Goal: Use online tool/utility: Utilize a website feature to perform a specific function

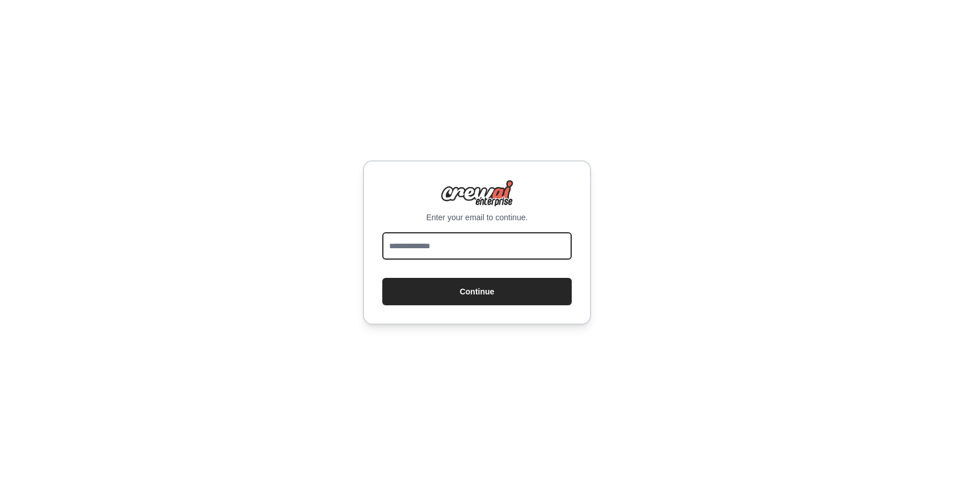
click at [480, 253] on input "email" at bounding box center [477, 245] width 190 height 27
type input "**********"
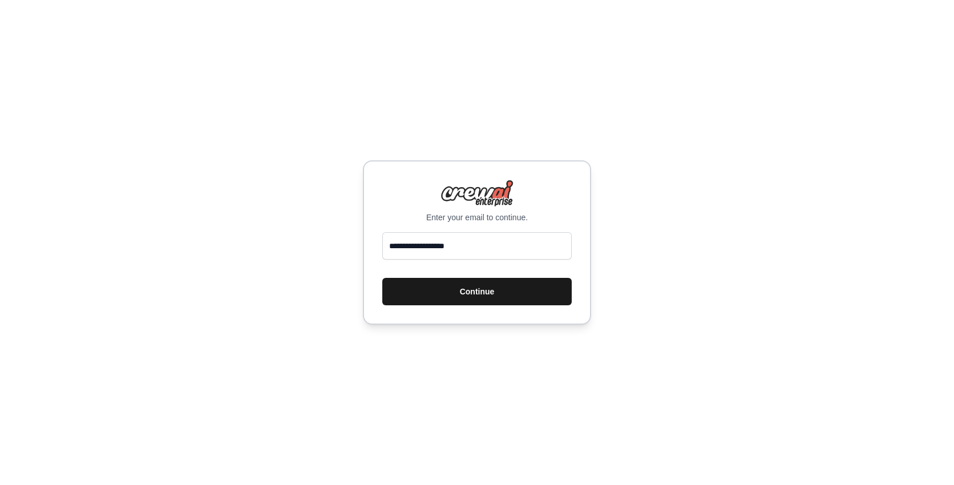
click at [488, 280] on button "Continue" at bounding box center [477, 291] width 190 height 27
click at [485, 296] on button "Continue" at bounding box center [477, 291] width 190 height 27
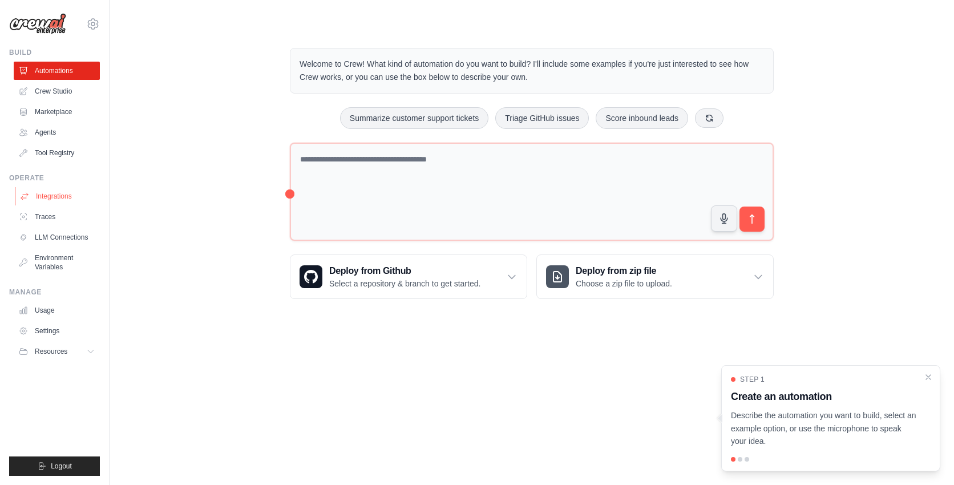
click at [59, 199] on link "Integrations" at bounding box center [58, 196] width 86 height 18
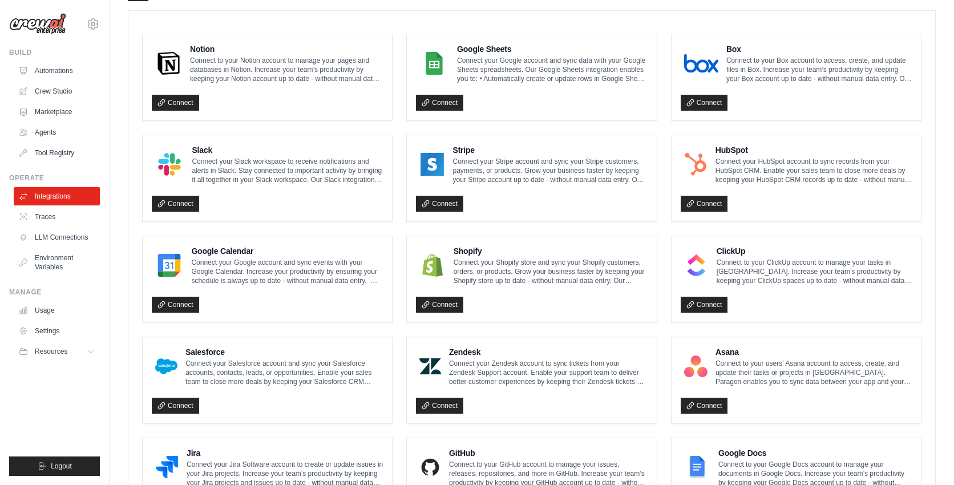
scroll to position [308, 0]
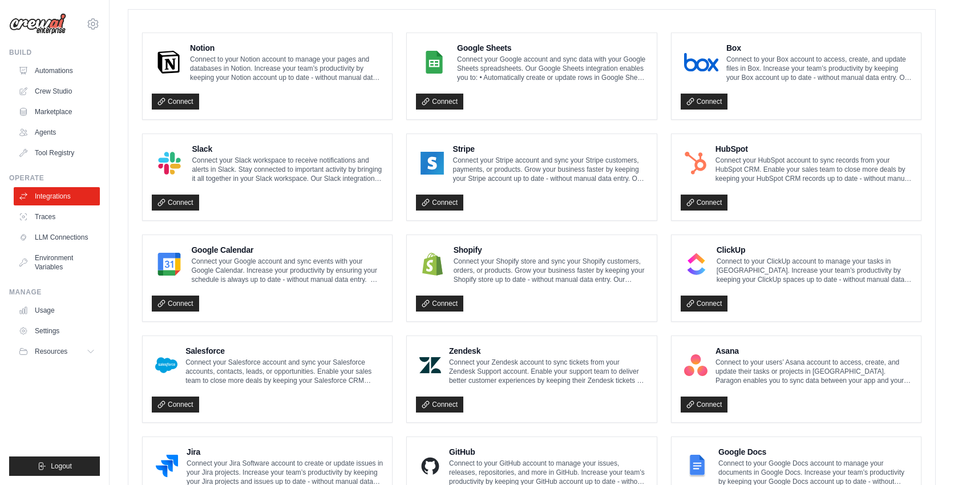
click at [746, 386] on div "Asana Connect to your users’ Asana account to access, create, and update their …" at bounding box center [796, 379] width 231 height 68
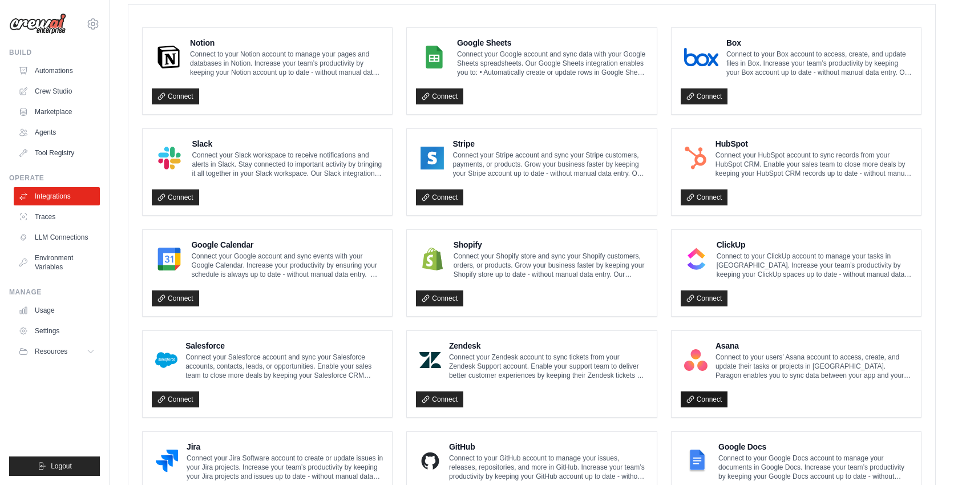
click at [714, 400] on link "Connect" at bounding box center [704, 400] width 47 height 16
click at [682, 398] on link "Connect" at bounding box center [704, 400] width 47 height 16
click at [180, 91] on link "Connect" at bounding box center [175, 96] width 47 height 16
click at [48, 131] on link "Agents" at bounding box center [58, 132] width 86 height 18
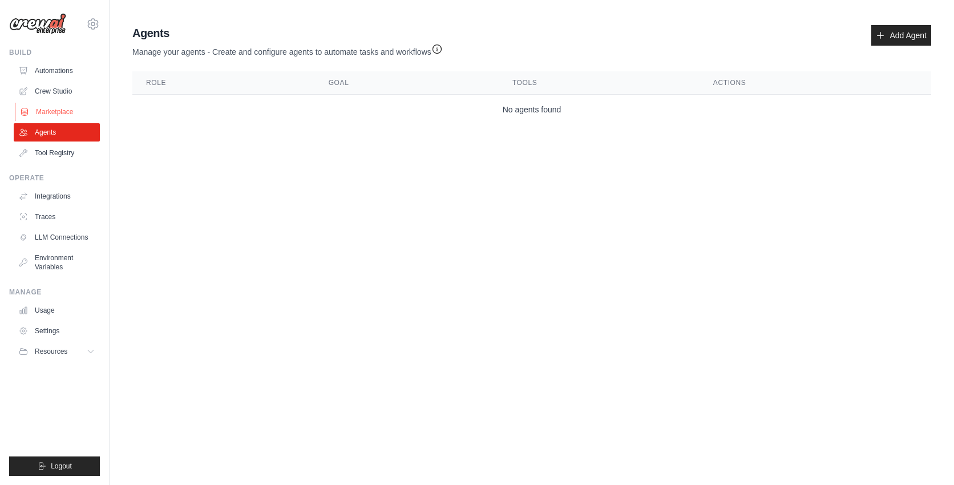
click at [53, 107] on link "Marketplace" at bounding box center [58, 112] width 86 height 18
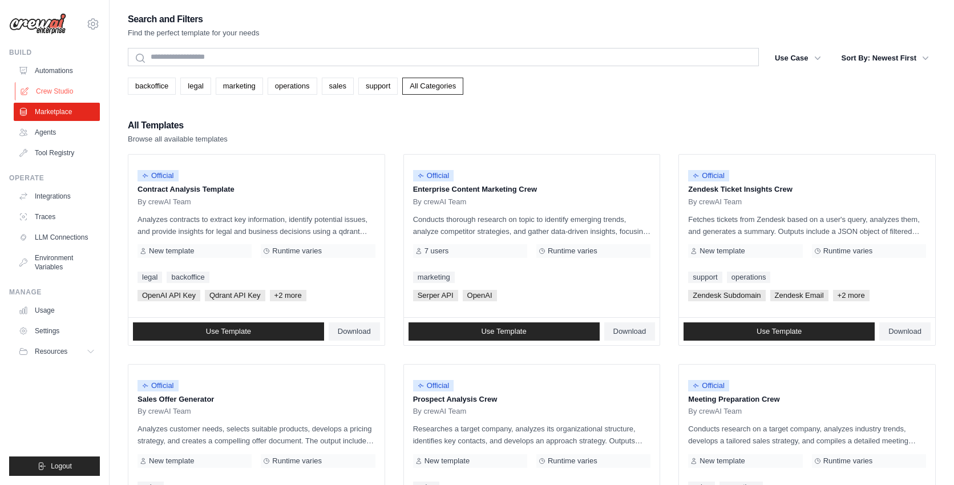
click at [54, 91] on link "Crew Studio" at bounding box center [58, 91] width 86 height 18
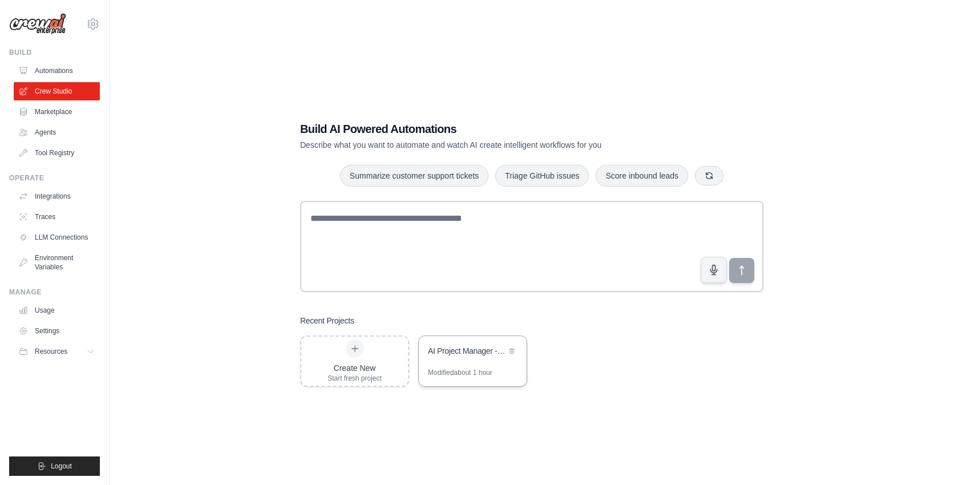
click at [463, 363] on div "AI Project Manager - Asana Integration" at bounding box center [473, 352] width 108 height 32
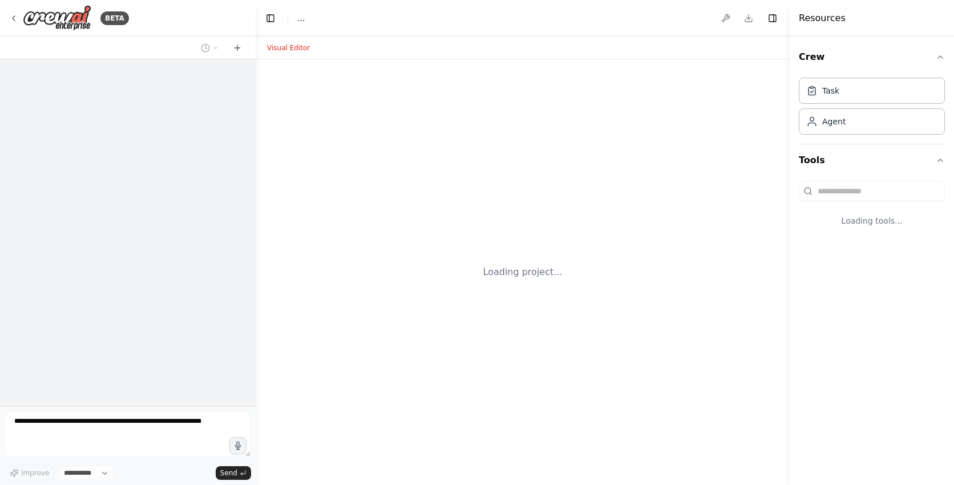
select select "****"
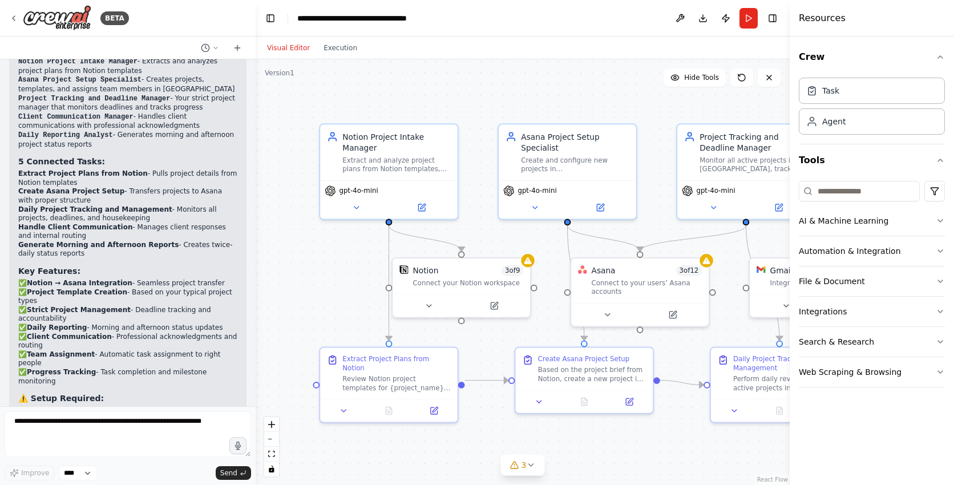
scroll to position [1184, 0]
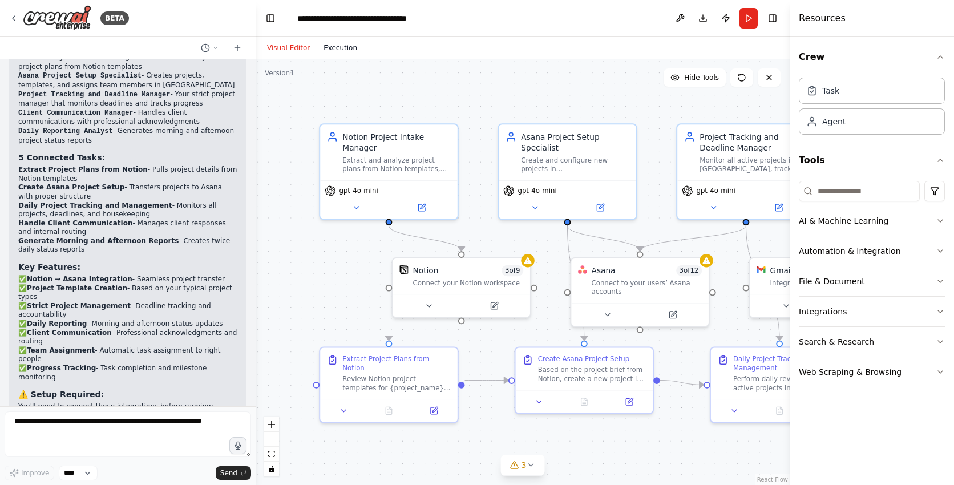
click at [341, 50] on button "Execution" at bounding box center [340, 48] width 47 height 14
click at [296, 49] on button "Visual Editor" at bounding box center [288, 48] width 57 height 14
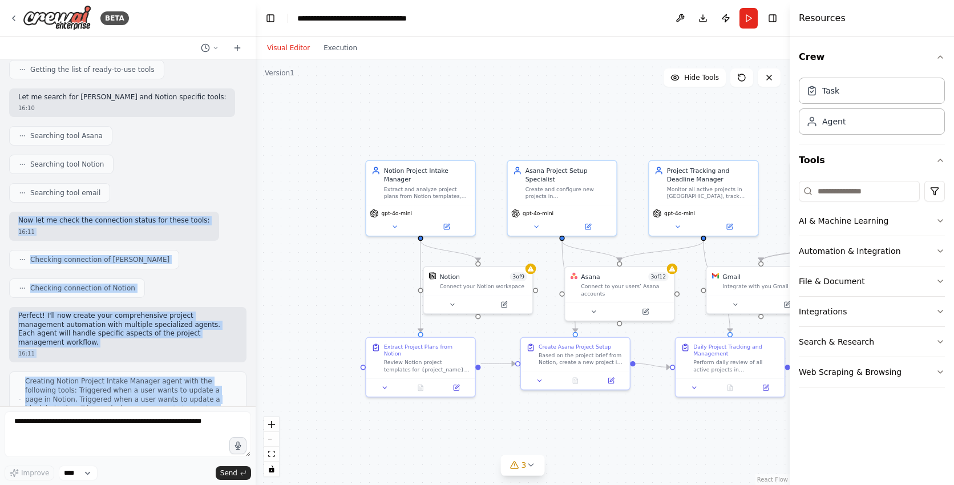
drag, startPoint x: 162, startPoint y: 380, endPoint x: 90, endPoint y: 199, distance: 194.7
click at [90, 199] on div "I want to create a project manager that integrates into Asana that creates new …" at bounding box center [128, 232] width 256 height 347
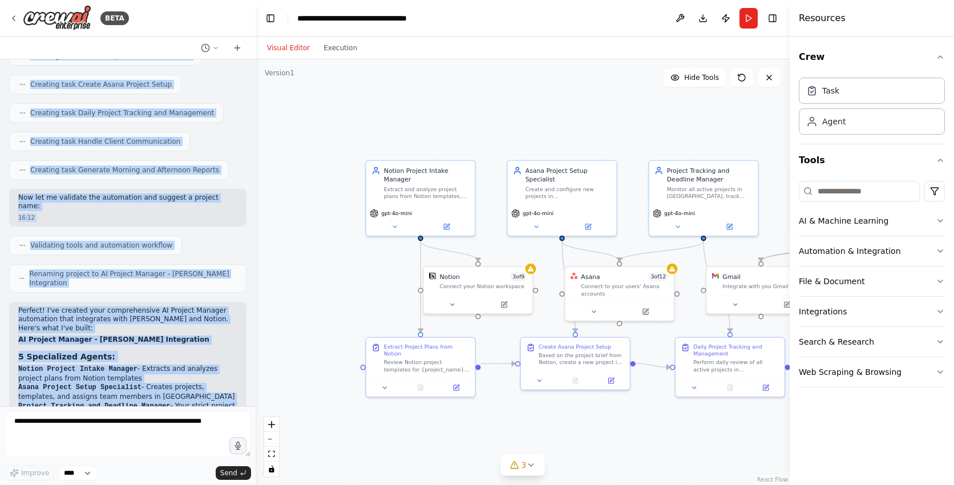
scroll to position [874, 0]
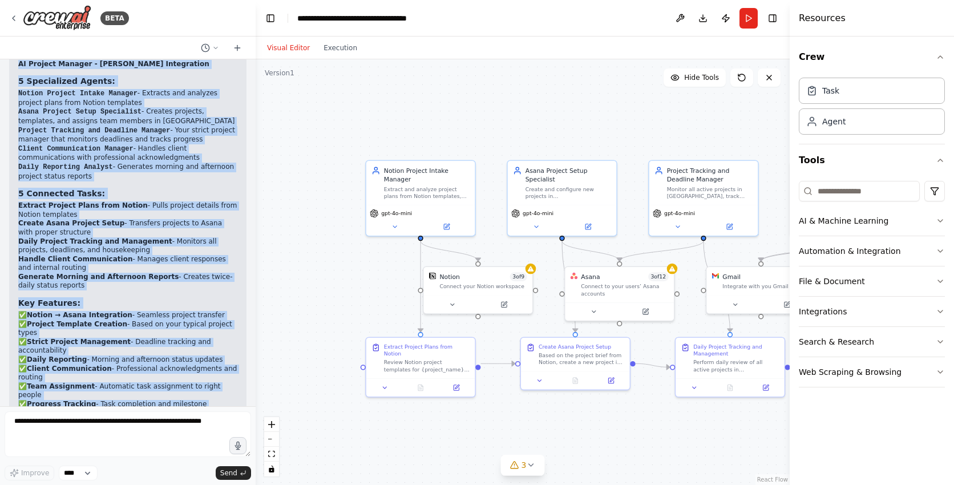
scroll to position [1184, 0]
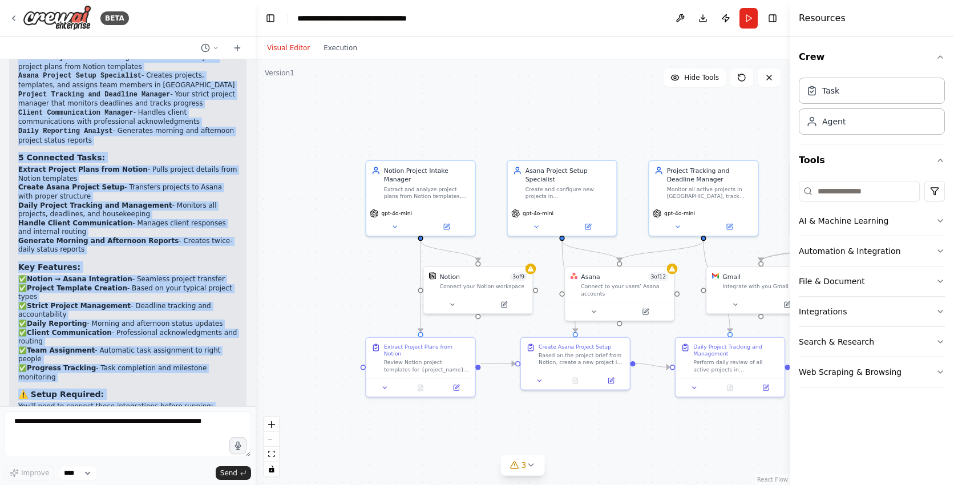
drag, startPoint x: 18, startPoint y: 236, endPoint x: 164, endPoint y: 378, distance: 203.9
click at [164, 378] on div "Perfect! I've created your comprehensive AI Project Manager automation that int…" at bounding box center [127, 235] width 219 height 480
copy div "Perfect! I've created your comprehensive AI Project Manager automation that int…"
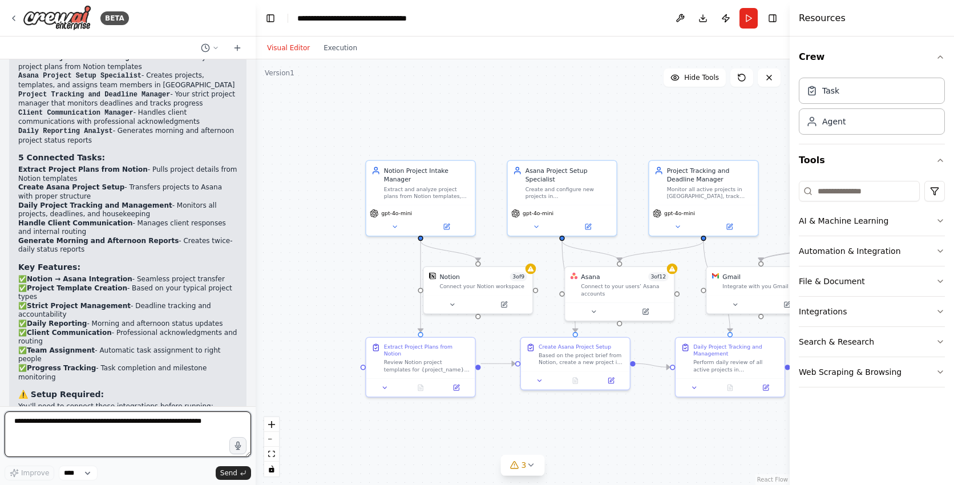
click at [36, 427] on textarea at bounding box center [128, 435] width 247 height 46
click at [29, 422] on textarea at bounding box center [128, 435] width 247 height 46
paste textarea "**********"
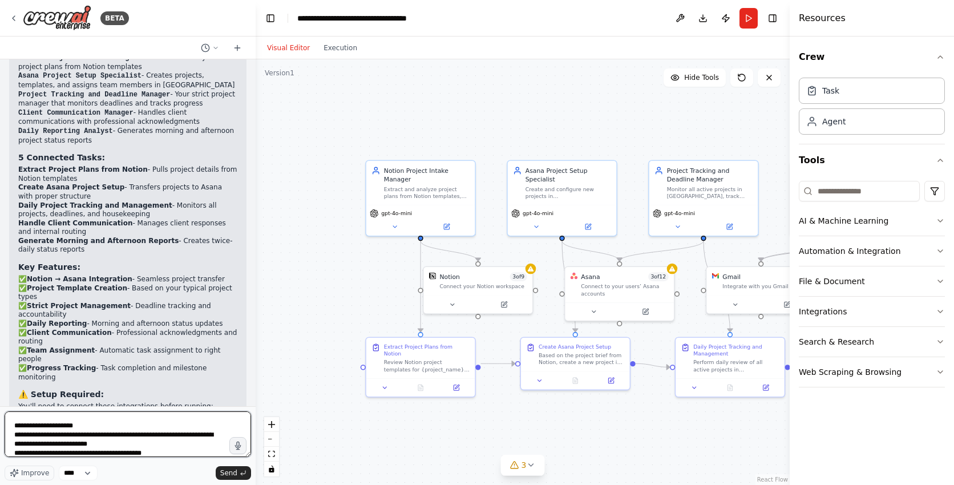
scroll to position [841, 0]
type textarea "**********"
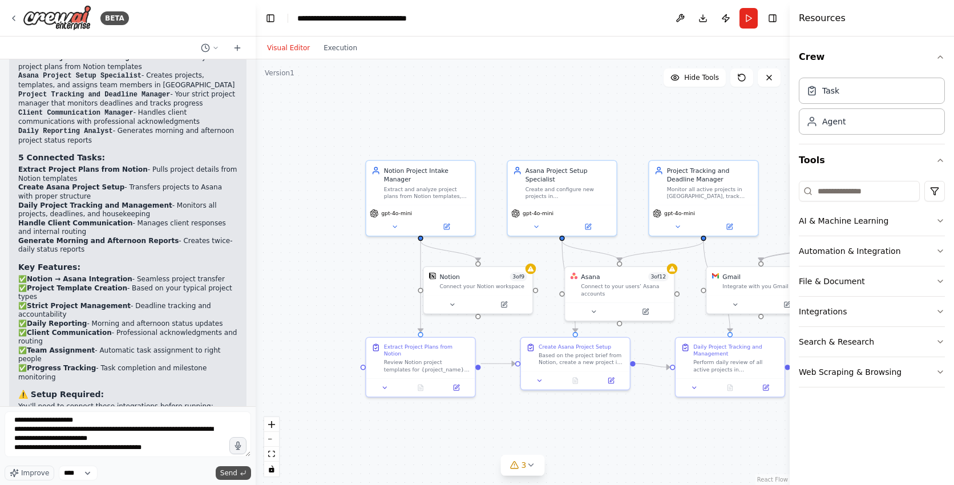
click at [240, 470] on icon "submit" at bounding box center [243, 473] width 7 height 7
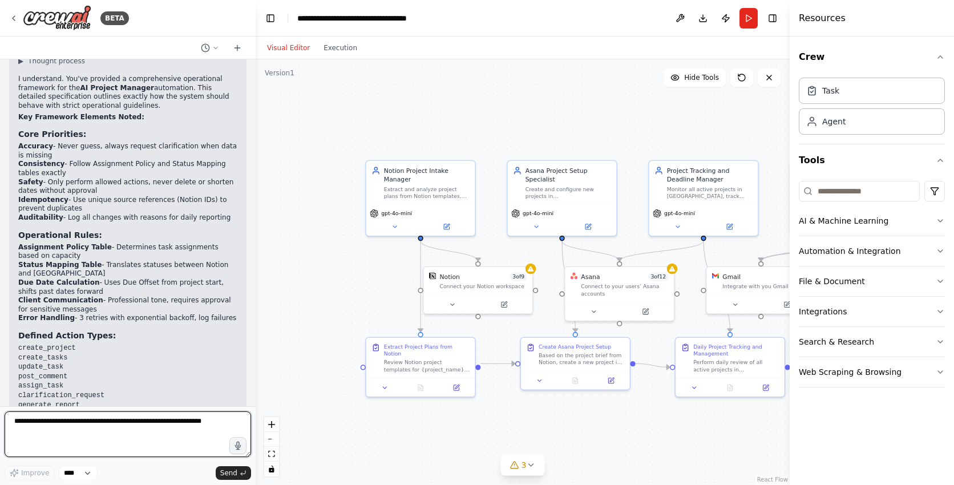
scroll to position [2486, 0]
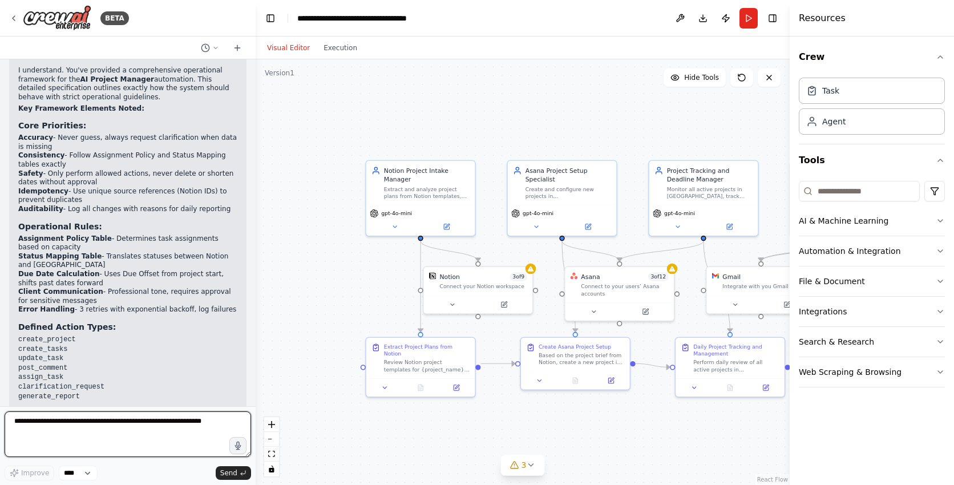
click at [76, 422] on textarea at bounding box center [128, 435] width 247 height 46
type textarea "***"
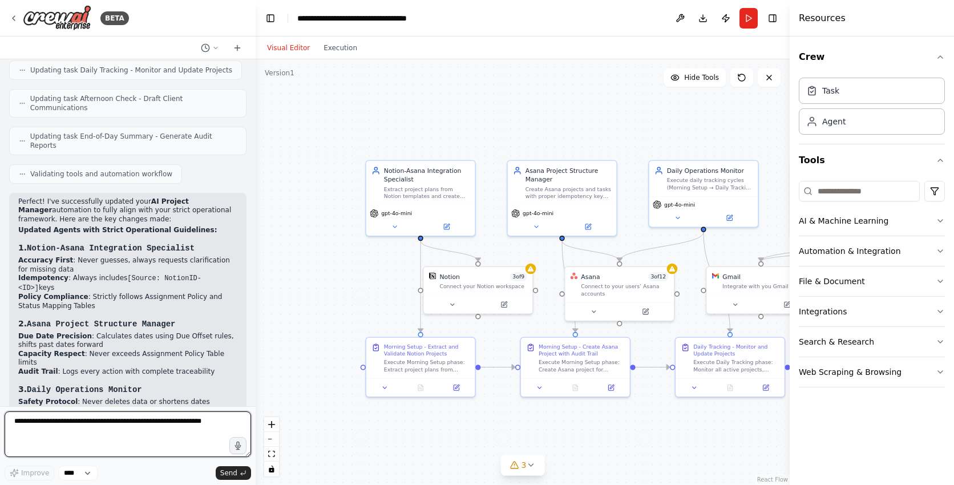
scroll to position [3389, 0]
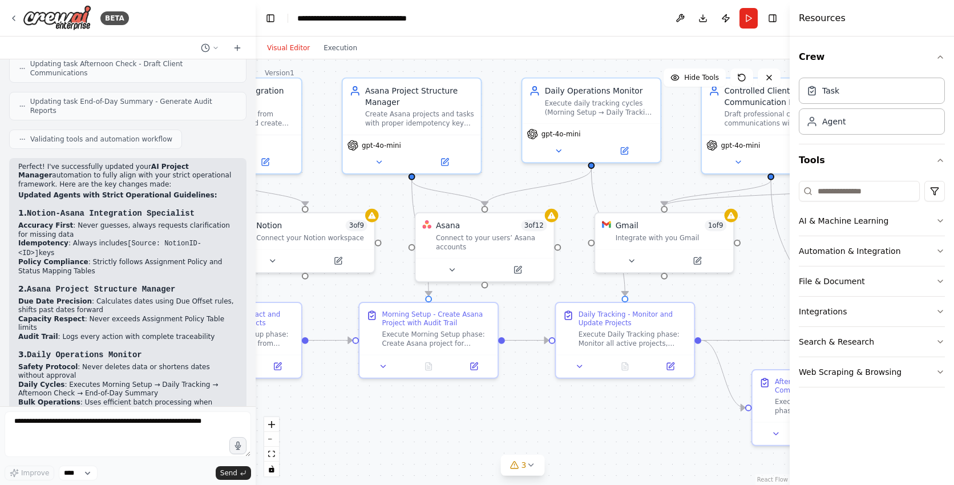
drag, startPoint x: 662, startPoint y: 438, endPoint x: 508, endPoint y: 396, distance: 159.1
click at [508, 396] on div ".deletable-edge-delete-btn { width: 20px; height: 20px; border: 0px solid #ffff…" at bounding box center [523, 272] width 534 height 426
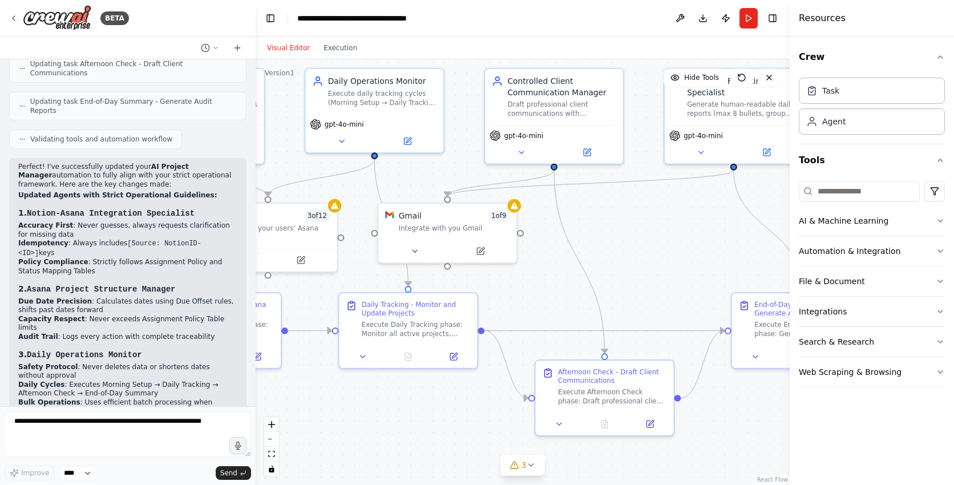
drag, startPoint x: 625, startPoint y: 412, endPoint x: 407, endPoint y: 401, distance: 218.3
click at [407, 401] on div ".deletable-edge-delete-btn { width: 20px; height: 20px; border: 0px solid #ffff…" at bounding box center [523, 272] width 534 height 426
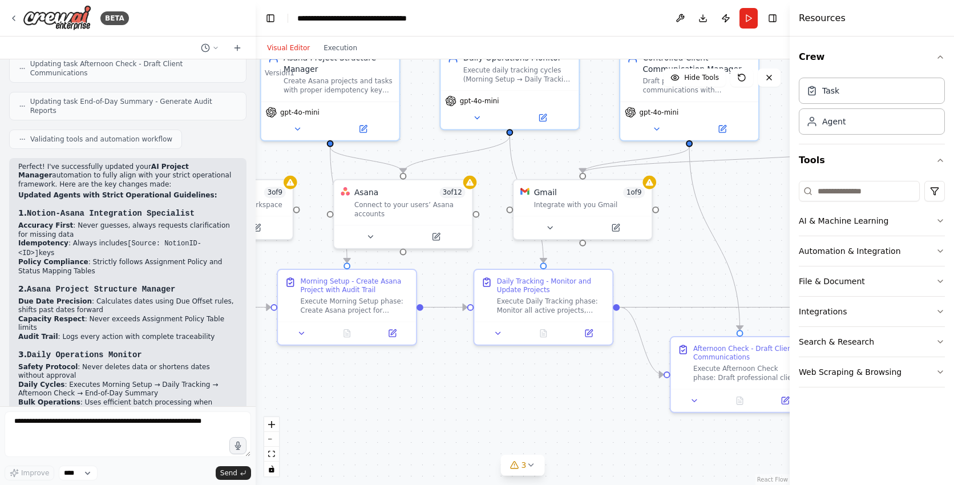
drag, startPoint x: 659, startPoint y: 258, endPoint x: 795, endPoint y: 235, distance: 138.3
click at [795, 235] on div "BETA I want to create a project manager that integrates into [PERSON_NAME] that…" at bounding box center [477, 242] width 954 height 485
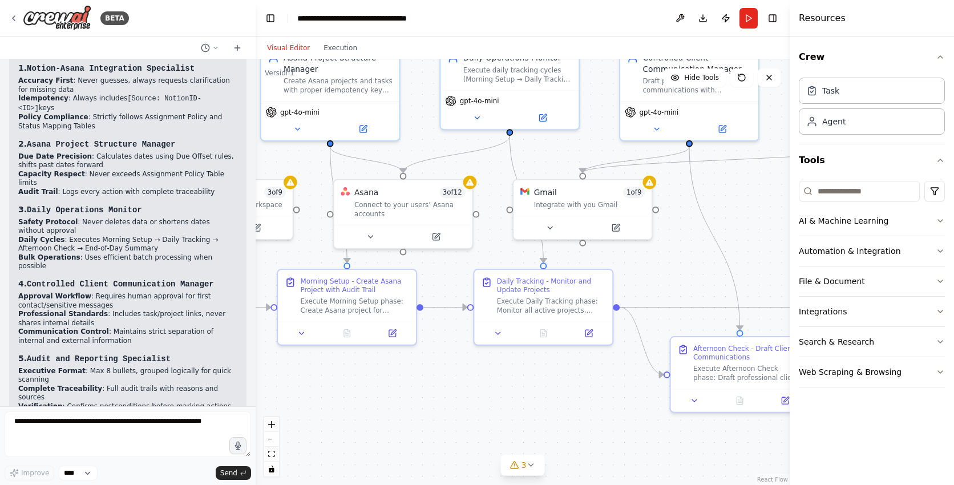
scroll to position [3533, 0]
click at [615, 224] on icon at bounding box center [616, 224] width 5 height 5
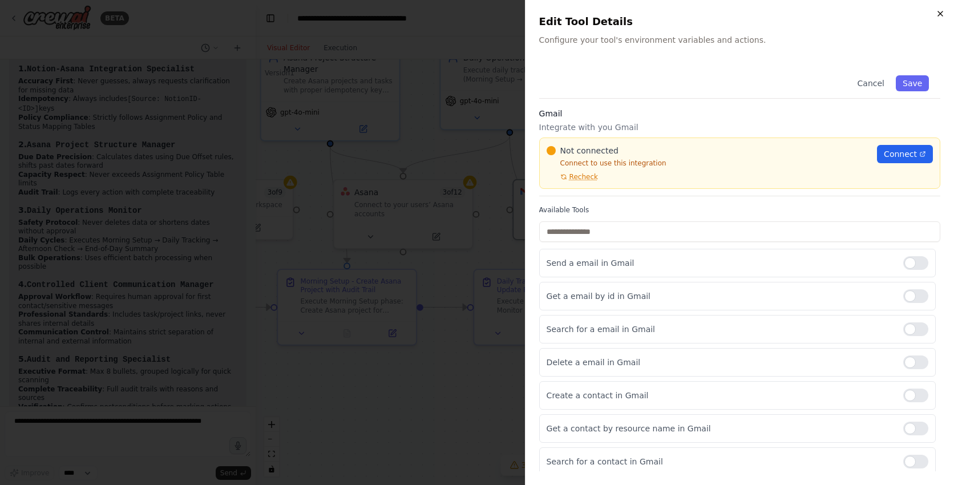
click at [942, 17] on icon "button" at bounding box center [940, 13] width 9 height 9
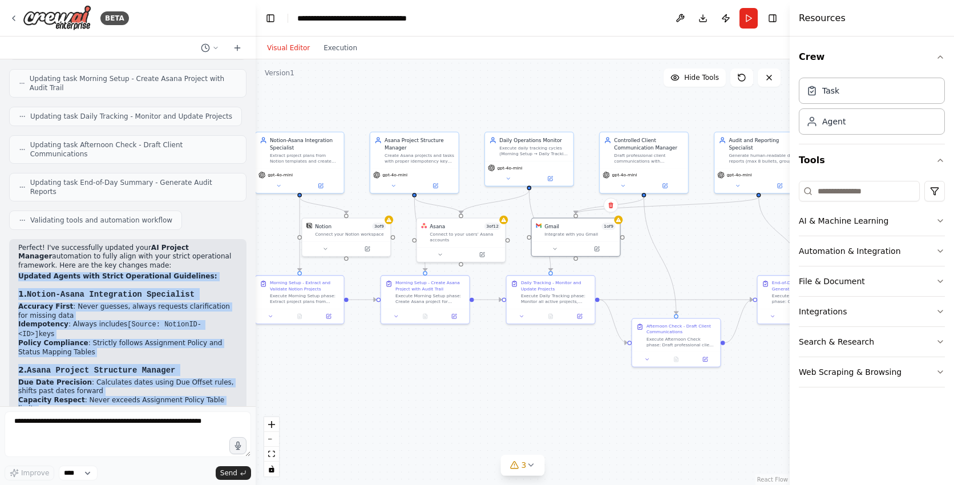
scroll to position [3534, 0]
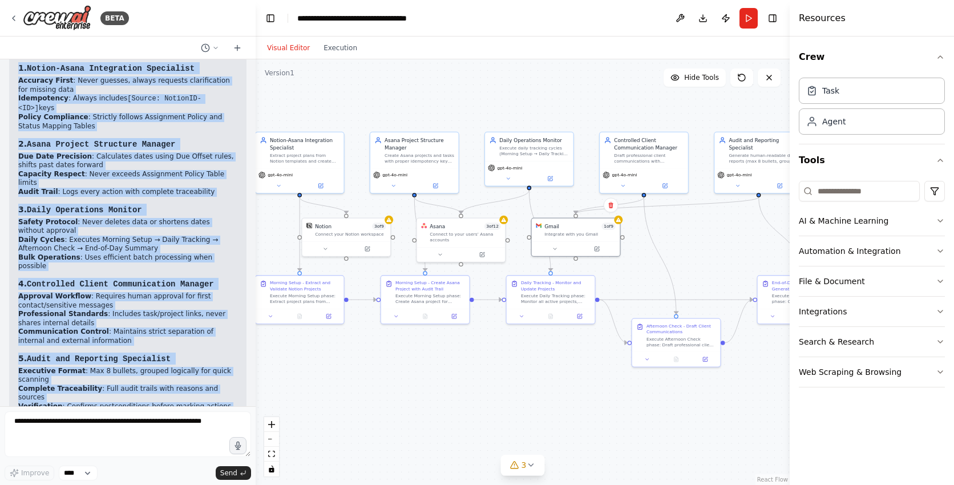
drag, startPoint x: 19, startPoint y: 259, endPoint x: 29, endPoint y: 449, distance: 190.3
click at [29, 449] on div "BETA I want to create a project manager that integrates into [PERSON_NAME] that…" at bounding box center [128, 242] width 256 height 485
copy div "Loremip Dolors amet Consec Adipiscinge Seddoeiusm: 2. Tempor-Incid Utlaboreetd …"
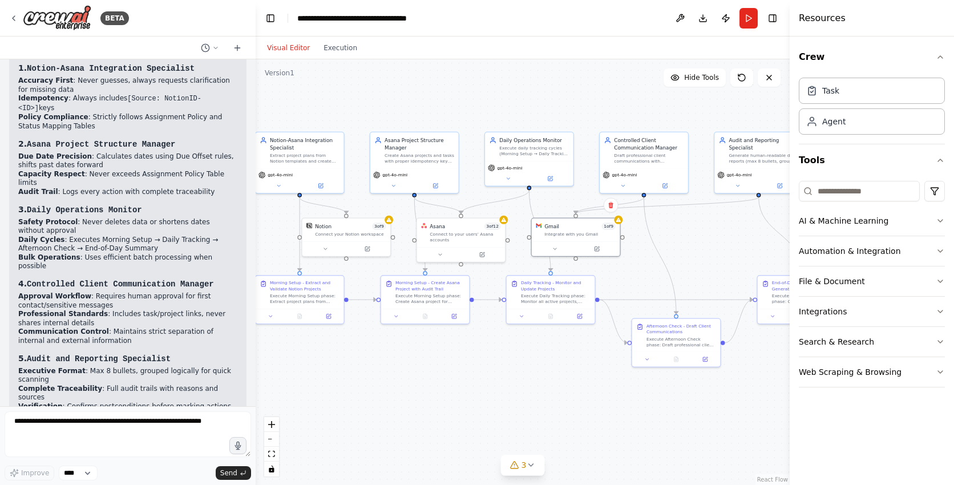
click at [638, 35] on header "**********" at bounding box center [523, 18] width 534 height 37
click at [946, 280] on div "Crew Task Agent Tools AI & Machine Learning Automation & Integration File & Doc…" at bounding box center [872, 261] width 164 height 449
click at [937, 248] on icon "button" at bounding box center [940, 251] width 9 height 9
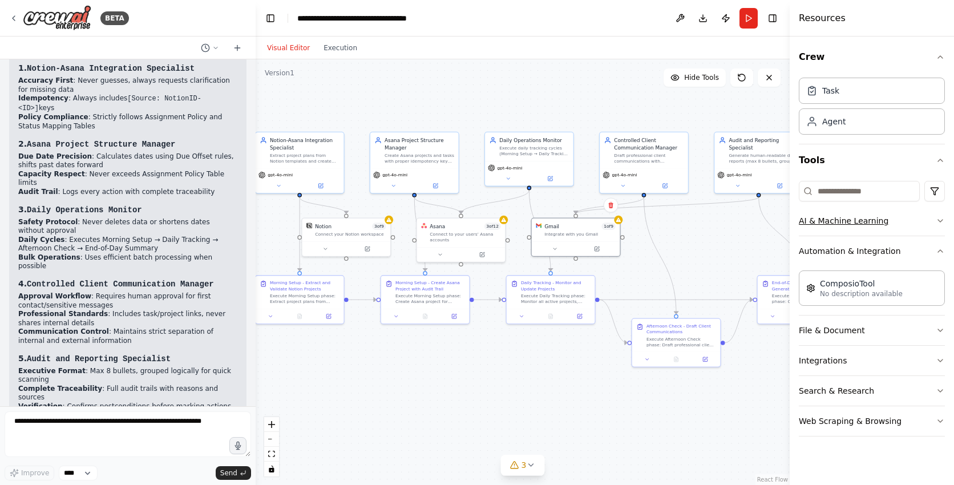
click at [929, 219] on button "AI & Machine Learning" at bounding box center [872, 221] width 146 height 30
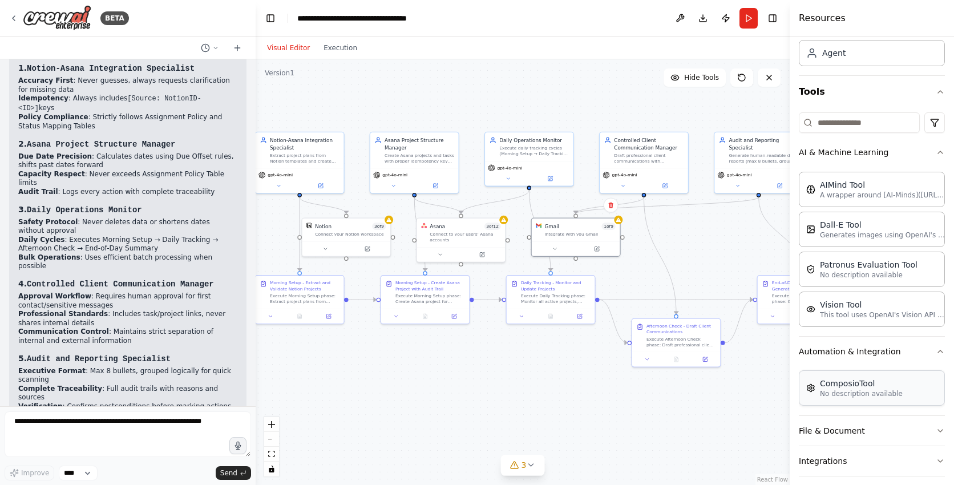
scroll to position [139, 0]
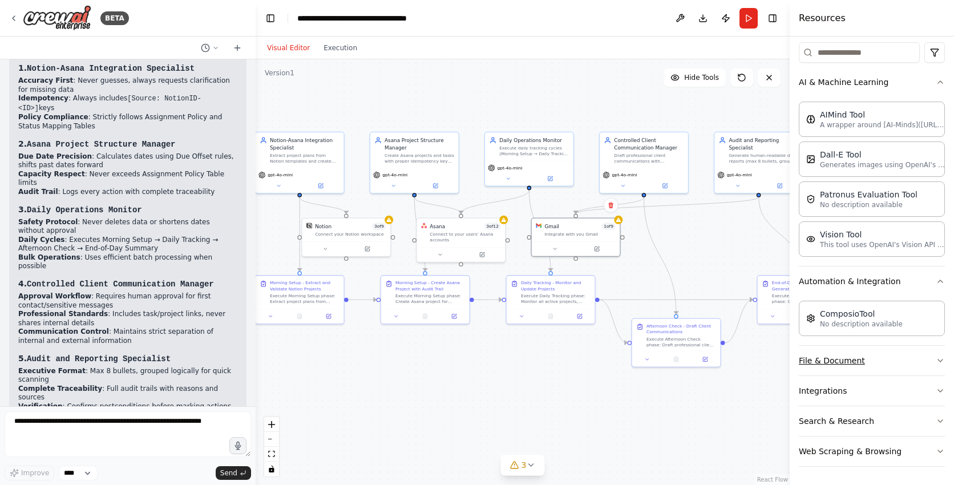
click at [890, 362] on button "File & Document" at bounding box center [872, 361] width 146 height 30
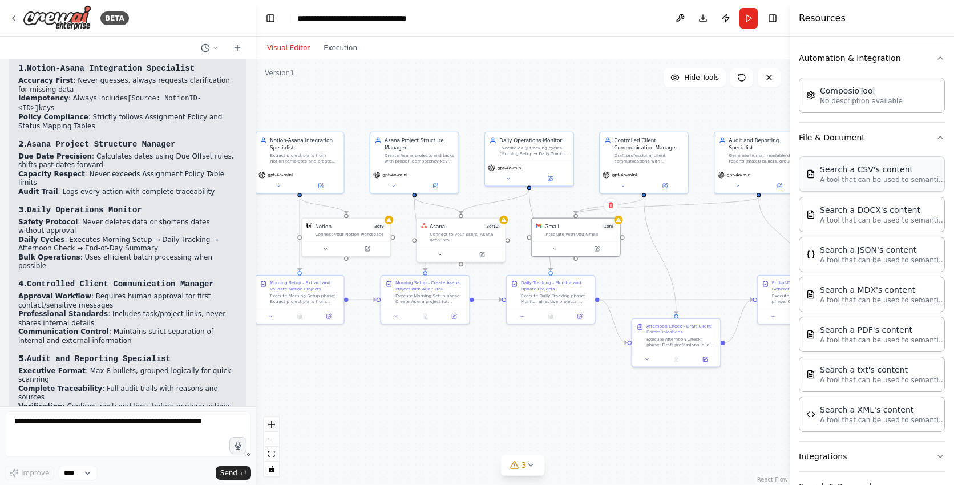
scroll to position [367, 0]
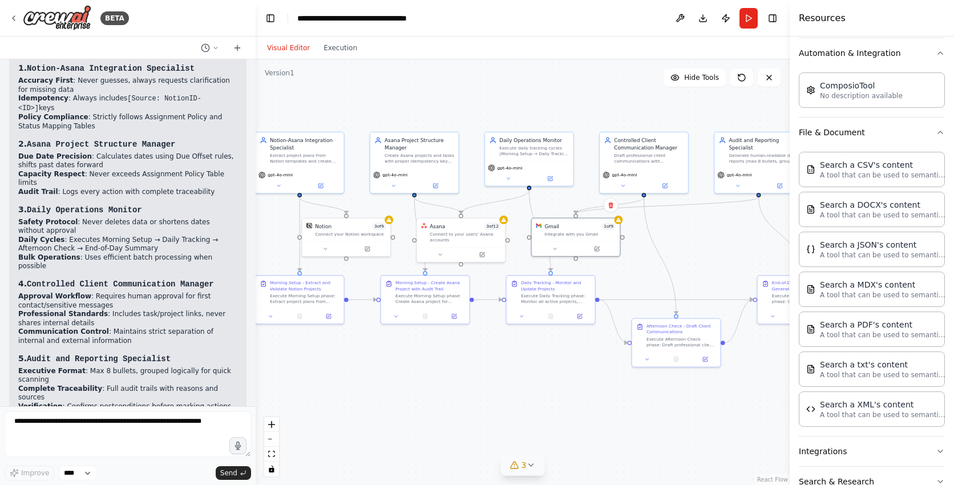
click at [529, 465] on icon at bounding box center [531, 465] width 5 height 2
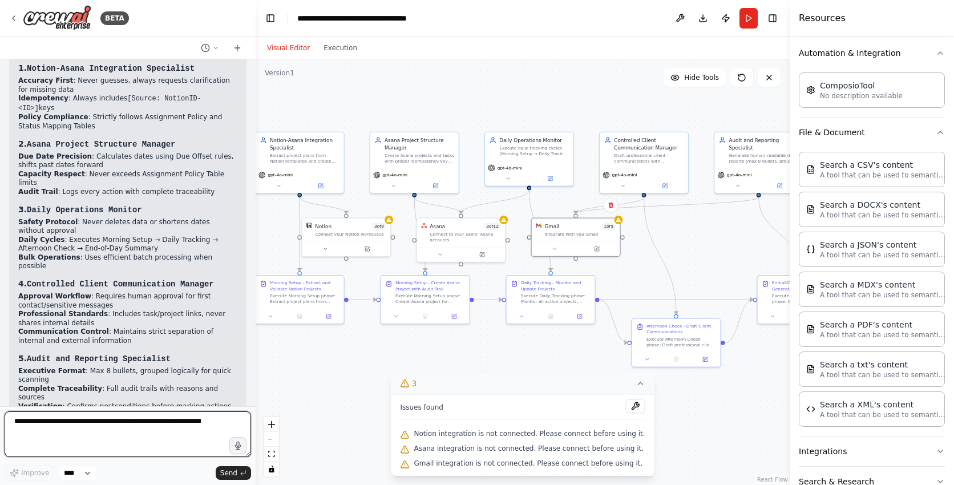
click at [53, 426] on textarea at bounding box center [128, 435] width 247 height 46
paste textarea "**********"
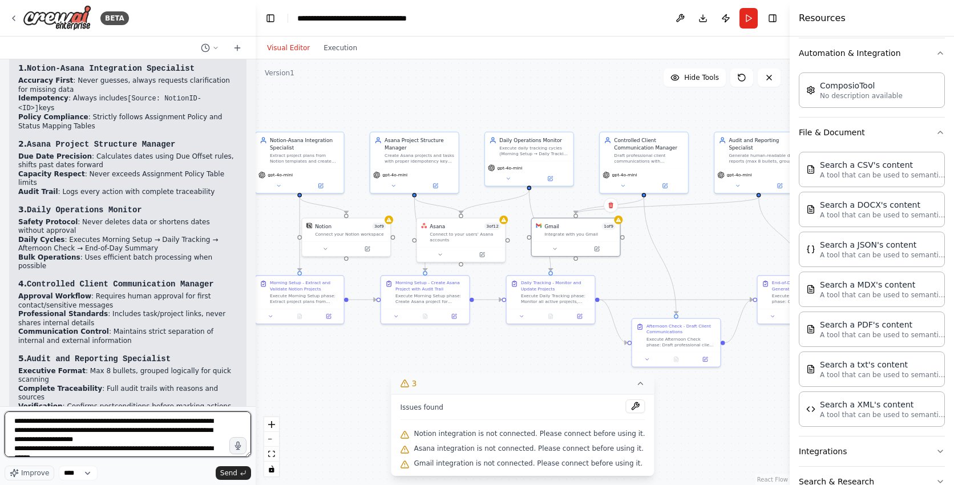
scroll to position [0, 0]
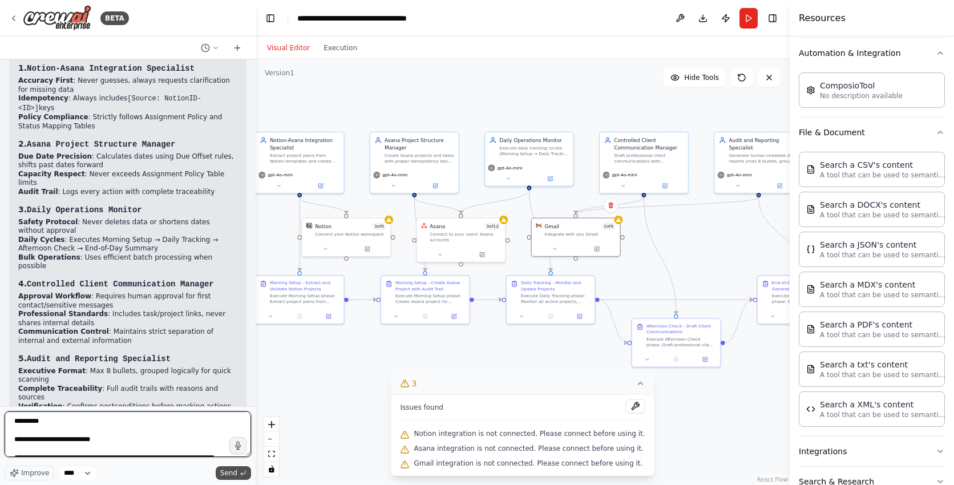
type textarea "**********"
click at [234, 475] on span "Send" at bounding box center [228, 473] width 17 height 9
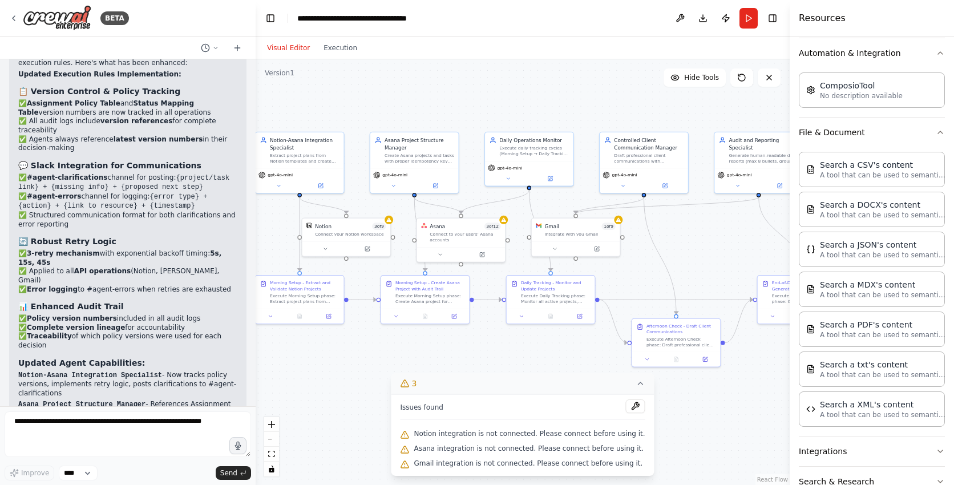
scroll to position [4738, 0]
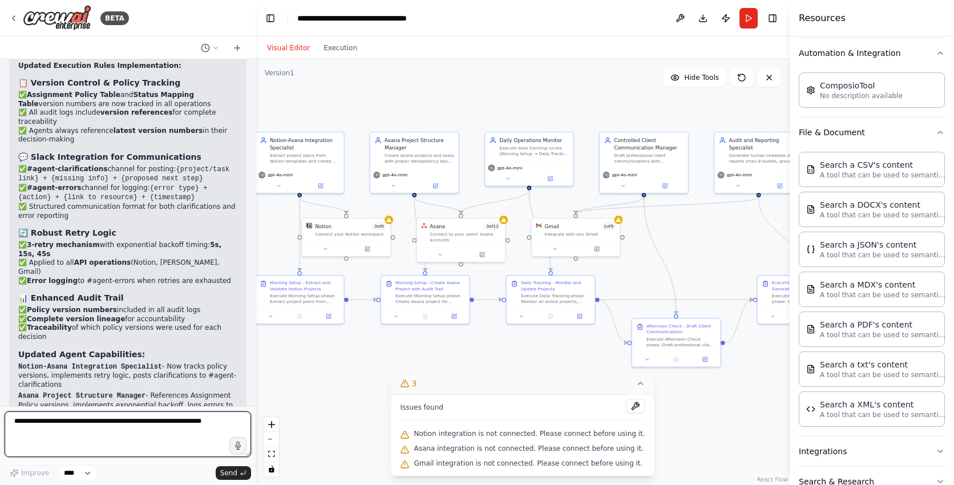
click at [67, 426] on textarea at bounding box center [128, 435] width 247 height 46
click at [90, 476] on select "****" at bounding box center [78, 473] width 39 height 15
click at [122, 426] on textarea at bounding box center [128, 435] width 247 height 46
paste textarea "**********"
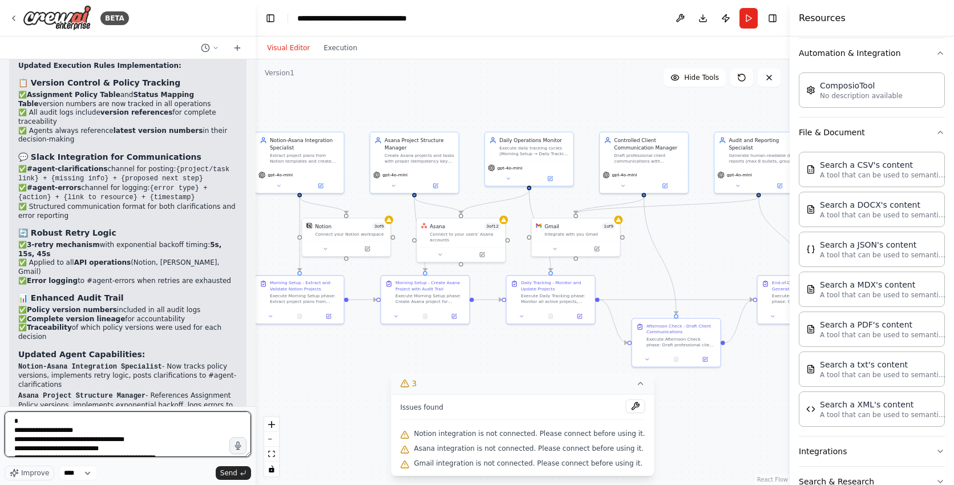
scroll to position [1001, 0]
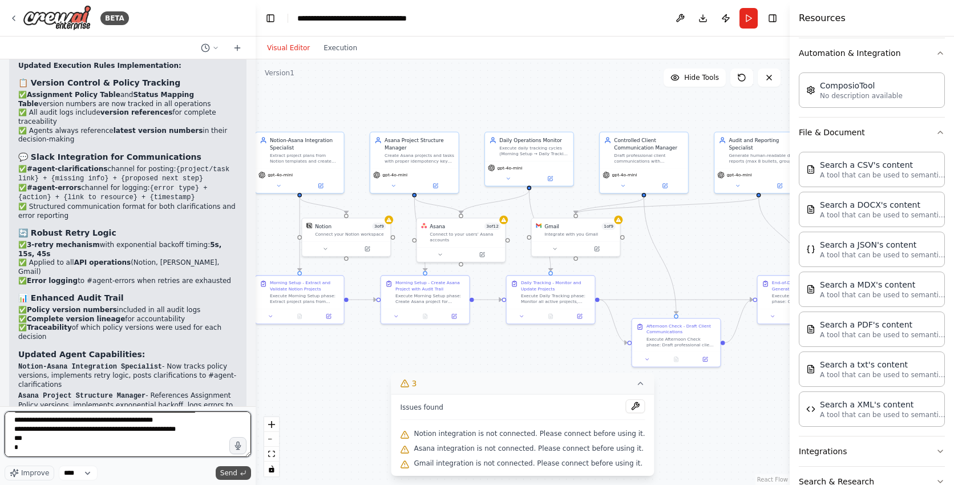
type textarea "**********"
click at [240, 475] on icon "submit" at bounding box center [243, 473] width 7 height 7
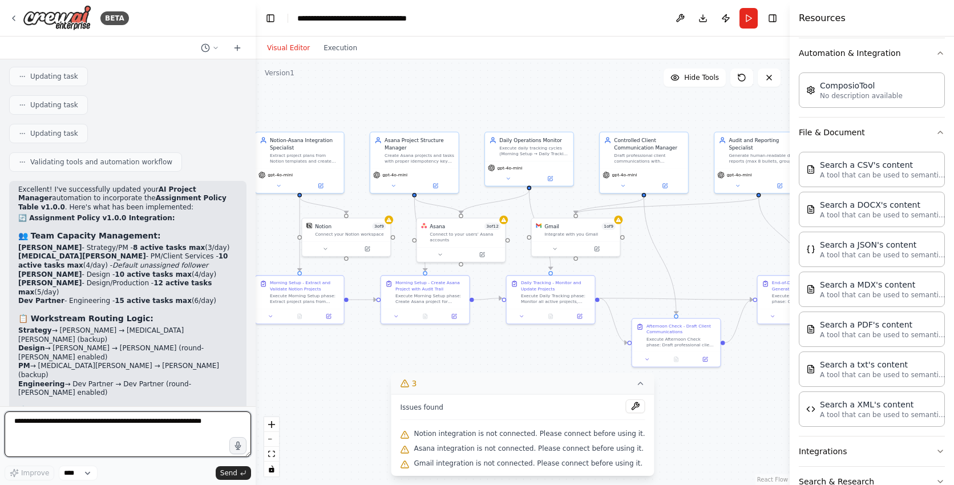
scroll to position [6001, 0]
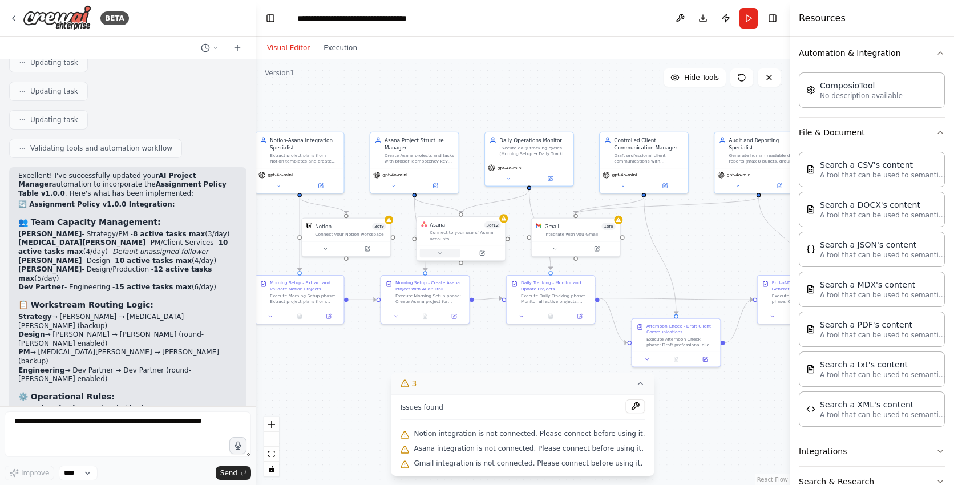
click at [441, 257] on button at bounding box center [440, 253] width 41 height 9
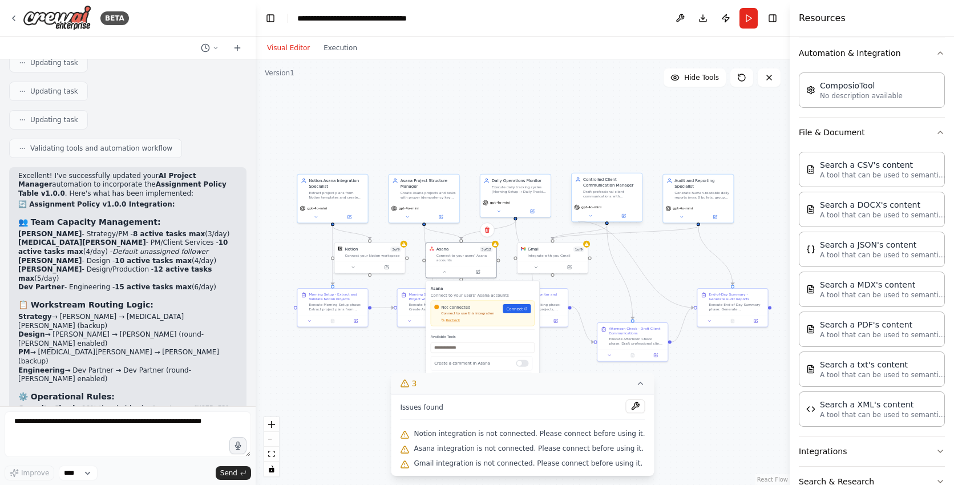
drag, startPoint x: 575, startPoint y: 305, endPoint x: 579, endPoint y: 204, distance: 101.1
click at [536, 204] on div ".deletable-edge-delete-btn { width: 20px; height: 20px; border: 0px solid #ffff…" at bounding box center [402, 253] width 268 height 214
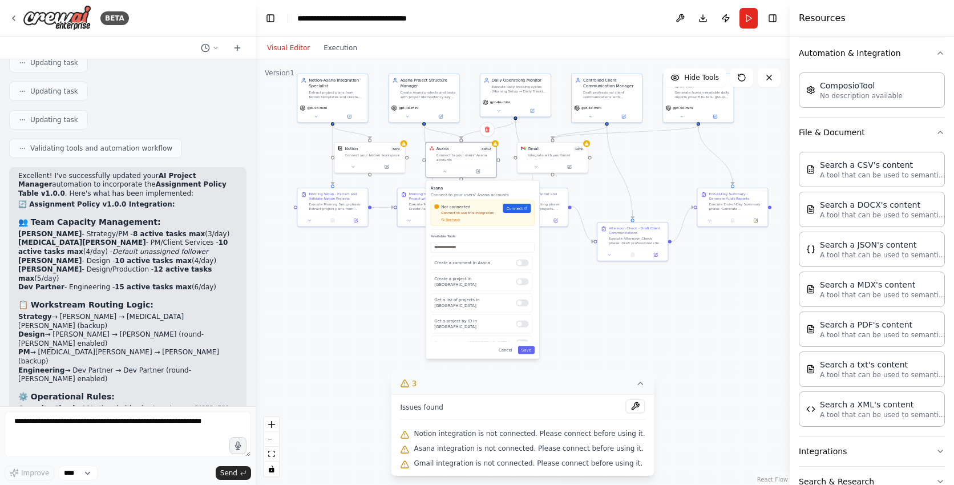
drag, startPoint x: 554, startPoint y: 143, endPoint x: 554, endPoint y: 42, distance: 100.5
click at [554, 42] on div "Visual Editor Execution Version 1 Hide Tools .deletable-edge-delete-btn { width…" at bounding box center [523, 261] width 534 height 449
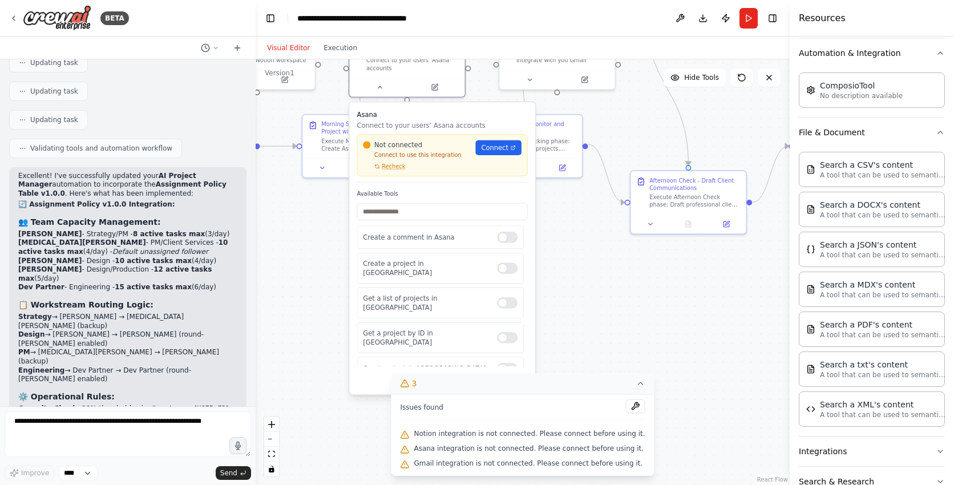
drag, startPoint x: 558, startPoint y: 334, endPoint x: 597, endPoint y: 239, distance: 103.2
click at [598, 239] on div ".deletable-edge-delete-btn { width: 20px; height: 20px; border: 0px solid #ffff…" at bounding box center [523, 272] width 534 height 426
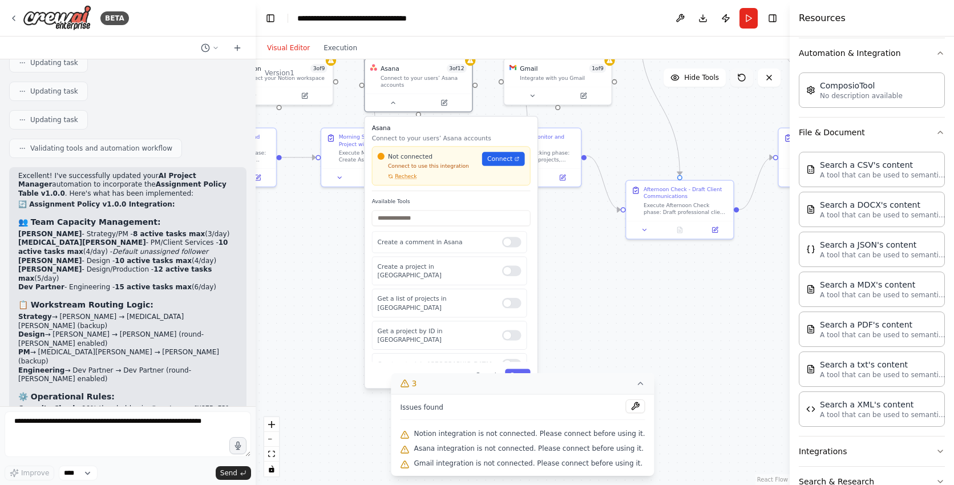
click at [744, 79] on icon at bounding box center [742, 77] width 9 height 9
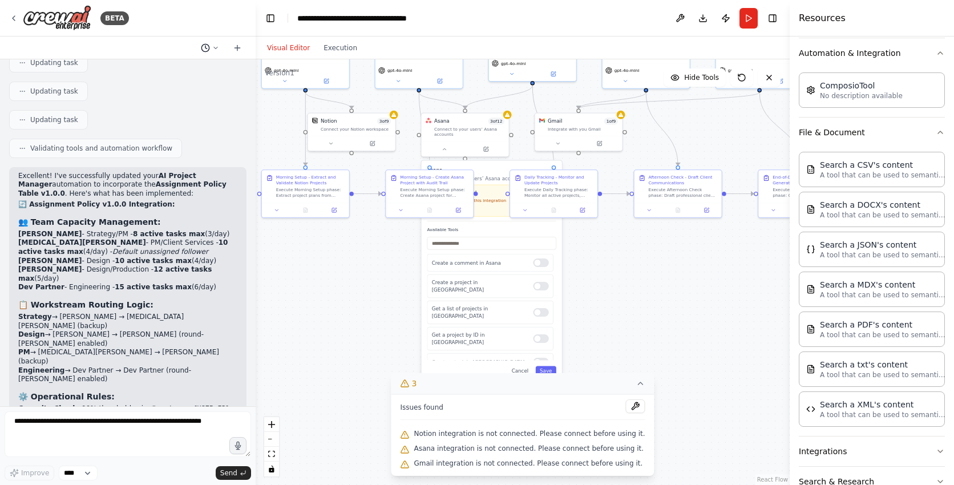
click at [216, 45] on icon at bounding box center [215, 48] width 7 height 7
click at [220, 23] on div at bounding box center [128, 242] width 256 height 485
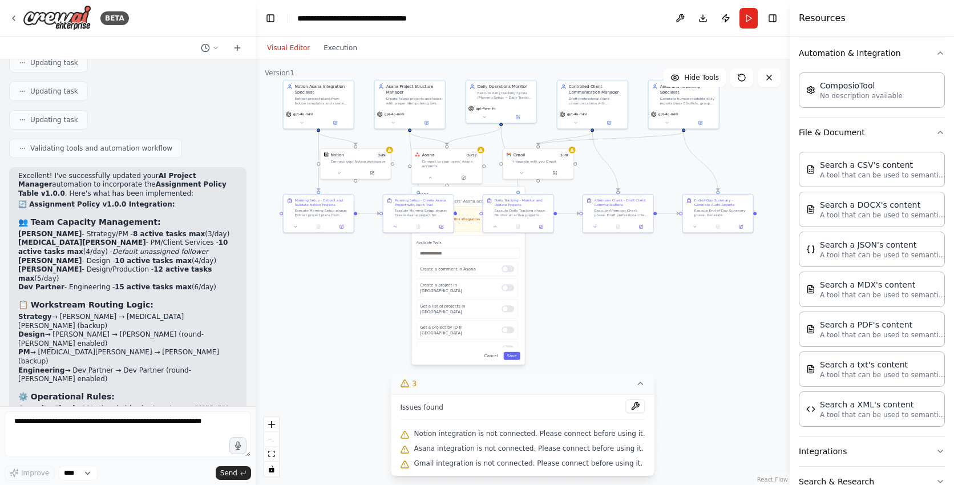
click at [581, 323] on div ".deletable-edge-delete-btn { width: 20px; height: 20px; border: 0px solid #ffff…" at bounding box center [523, 272] width 534 height 426
click at [188, 430] on textarea at bounding box center [128, 435] width 247 height 46
click at [22, 430] on textarea at bounding box center [128, 435] width 247 height 46
paste textarea "**********"
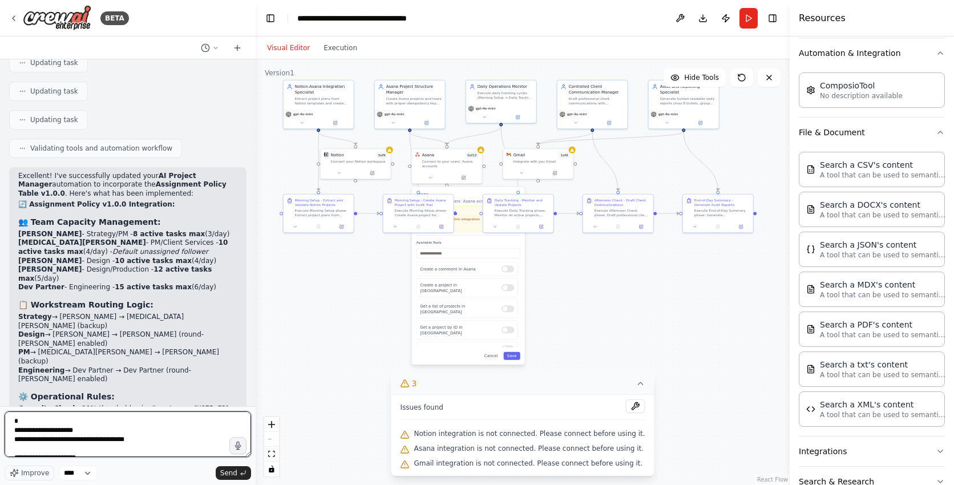
scroll to position [562, 0]
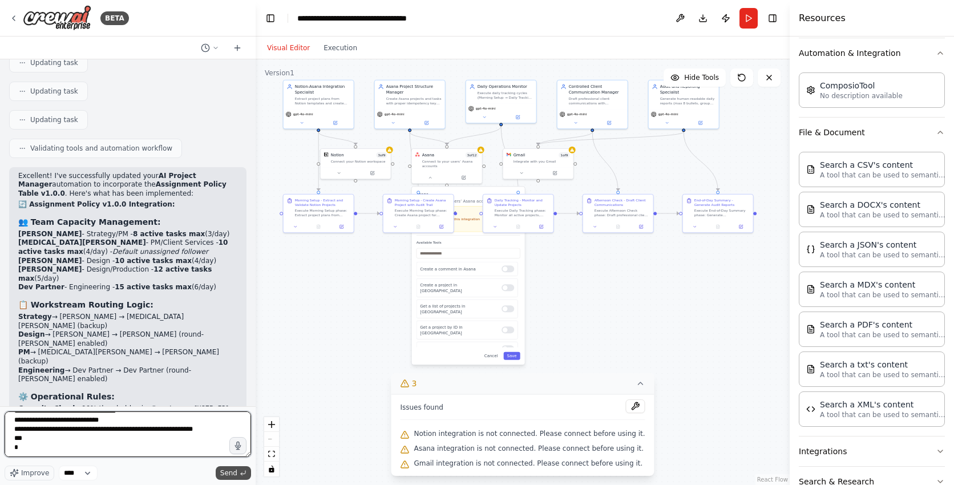
type textarea "**********"
click at [232, 472] on span "Send" at bounding box center [228, 473] width 17 height 9
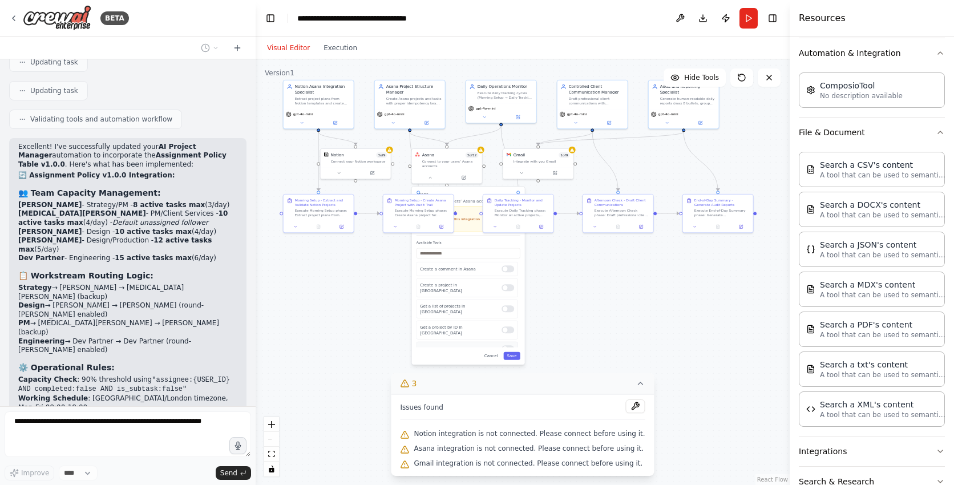
scroll to position [6354, 0]
